Goal: Information Seeking & Learning: Check status

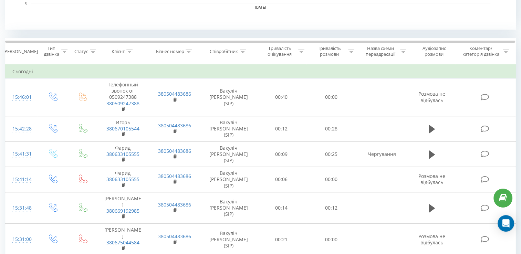
scroll to position [259, 0]
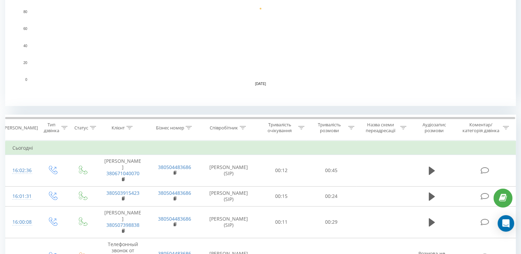
scroll to position [132, 0]
